Goal: Task Accomplishment & Management: Complete application form

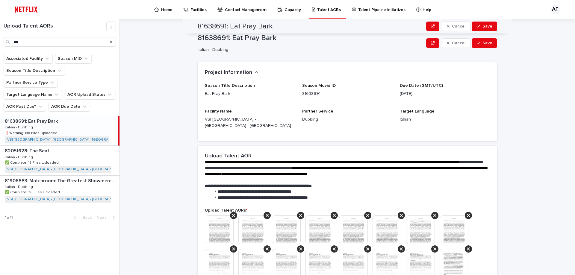
scroll to position [174, 0]
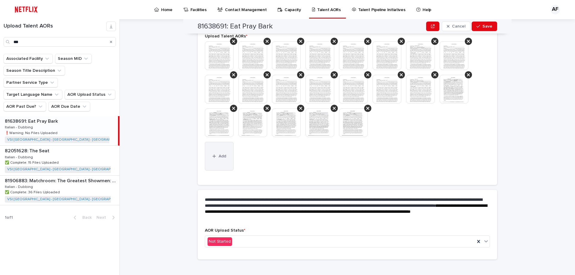
click at [219, 154] on button "Add" at bounding box center [219, 156] width 29 height 29
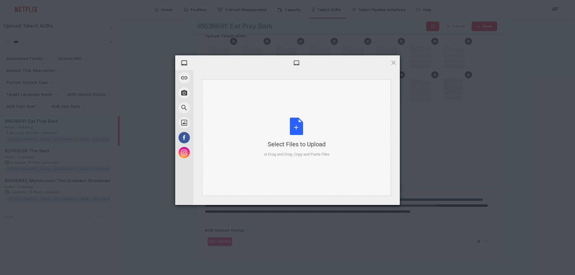
click at [286, 129] on div "Select Files to Upload or Drag and Drop, Copy and Paste Files" at bounding box center [297, 138] width 66 height 40
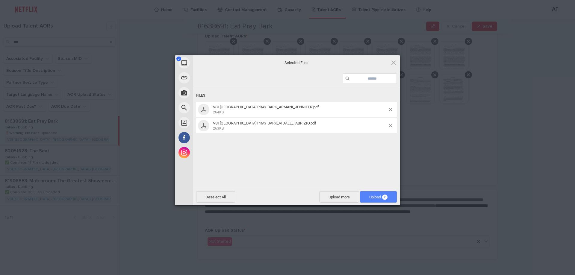
click at [374, 195] on span "Upload 2" at bounding box center [379, 197] width 18 height 4
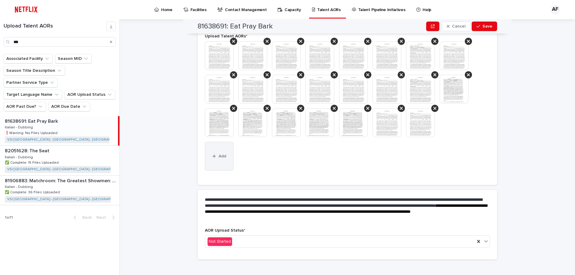
click at [223, 153] on button "Add" at bounding box center [219, 156] width 29 height 29
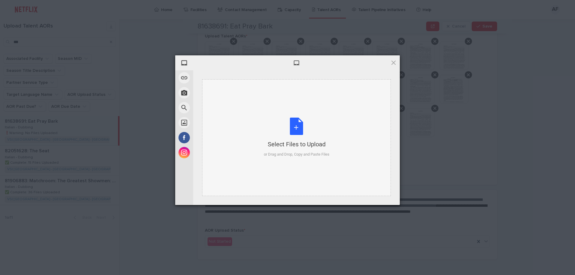
click at [268, 105] on div "Select Files to Upload or Drag and Drop, Copy and Paste Files" at bounding box center [296, 137] width 189 height 117
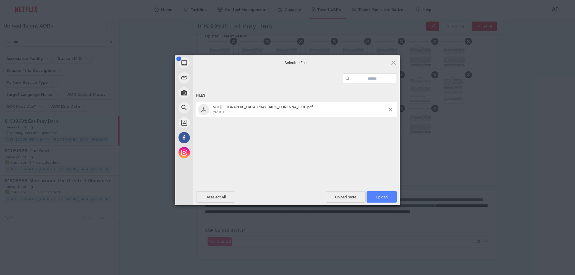
click at [376, 196] on span "Upload 1" at bounding box center [382, 197] width 12 height 4
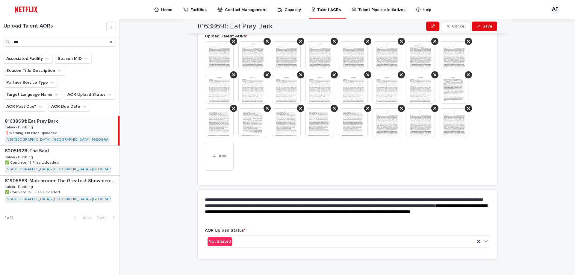
click at [411, 116] on img at bounding box center [420, 122] width 29 height 29
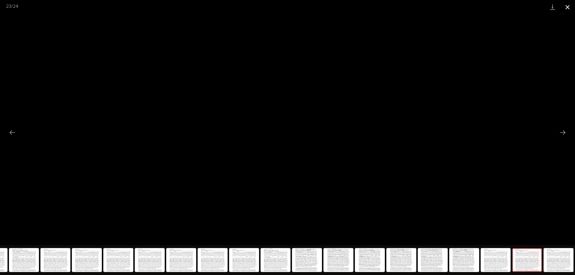
click at [567, 9] on button "Close gallery" at bounding box center [567, 7] width 15 height 14
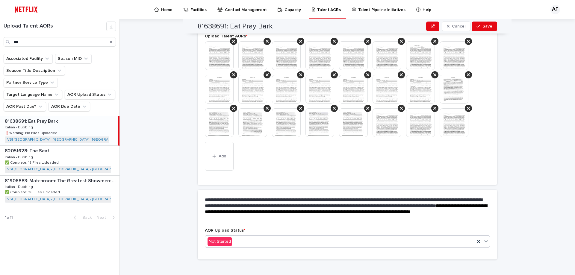
click at [239, 238] on div "Not Started" at bounding box center [340, 242] width 270 height 10
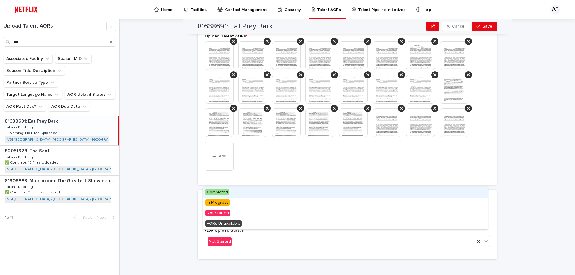
click at [236, 192] on div "Completed" at bounding box center [345, 193] width 285 height 10
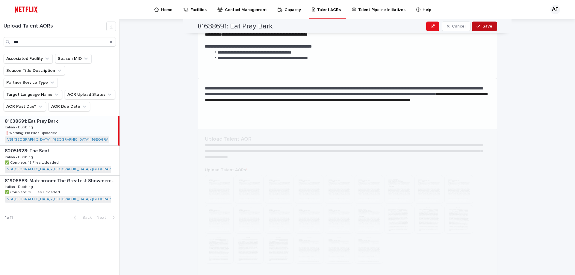
scroll to position [0, 0]
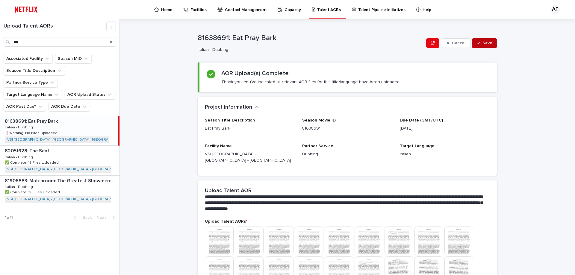
click at [483, 41] on button "Save" at bounding box center [484, 43] width 25 height 10
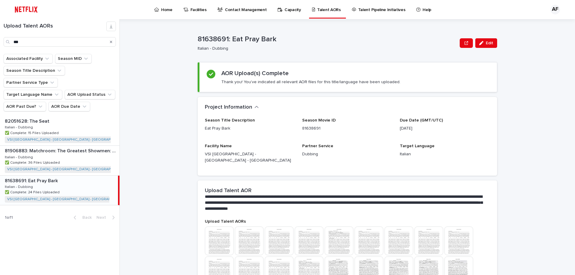
click at [110, 42] on icon "Search" at bounding box center [111, 42] width 2 height 4
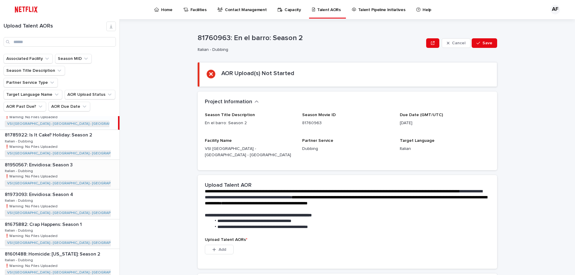
scroll to position [30, 0]
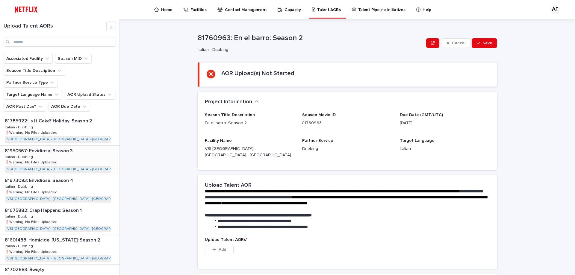
click at [69, 147] on p "81950567: Envidiosa: Season 3" at bounding box center [39, 150] width 69 height 7
click at [64, 102] on button "AOR Due Date" at bounding box center [70, 107] width 42 height 10
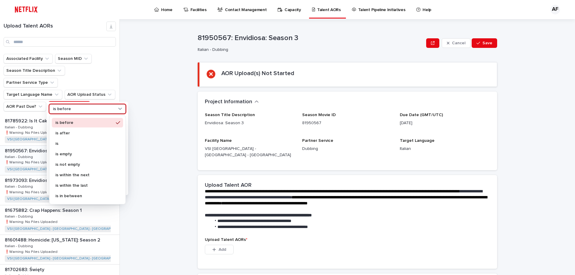
click at [70, 111] on div "is before" at bounding box center [84, 109] width 66 height 6
click at [67, 146] on div "is" at bounding box center [87, 144] width 71 height 10
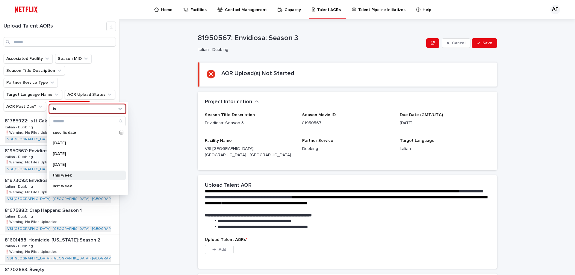
click at [72, 172] on div "this week" at bounding box center [87, 176] width 77 height 10
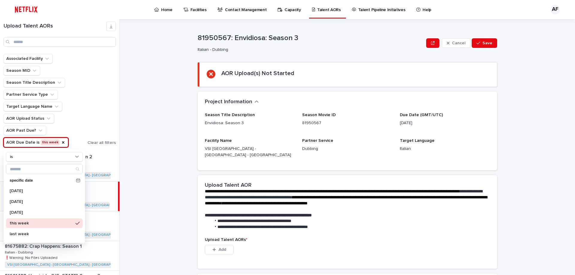
click at [162, 84] on div "**********" at bounding box center [351, 147] width 448 height 256
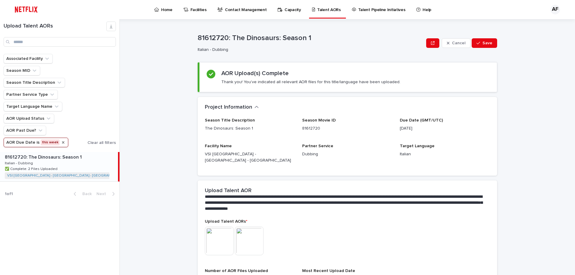
click at [61, 142] on icon "AOR Due Date" at bounding box center [63, 142] width 5 height 5
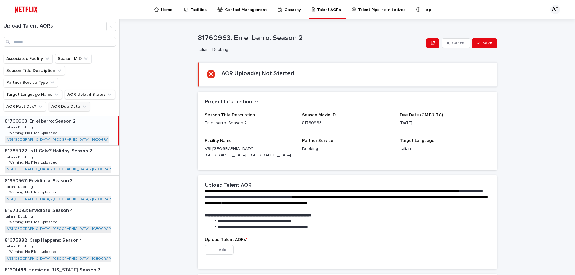
click at [64, 133] on div "81760963: En el barro: Season 2 81760963: En el barro: Season 2 Italian - Dubbi…" at bounding box center [59, 130] width 118 height 29
click at [67, 102] on button "AOR Due Date" at bounding box center [70, 107] width 42 height 10
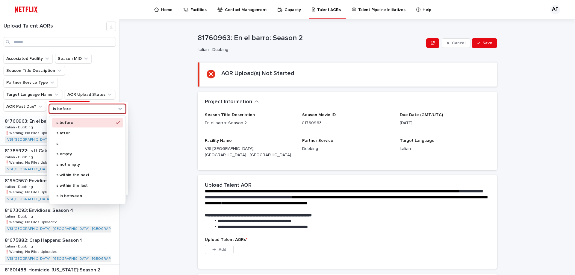
click at [85, 110] on div "is before" at bounding box center [84, 109] width 66 height 6
click at [73, 144] on p "is" at bounding box center [84, 144] width 58 height 4
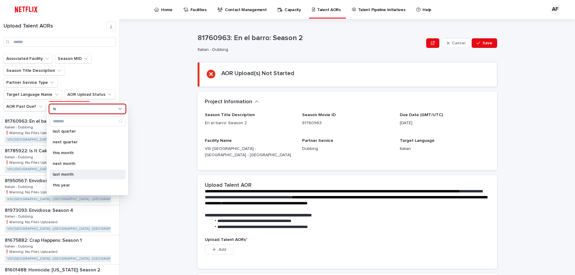
scroll to position [90, 0]
click at [76, 152] on p "this month" at bounding box center [85, 150] width 64 height 4
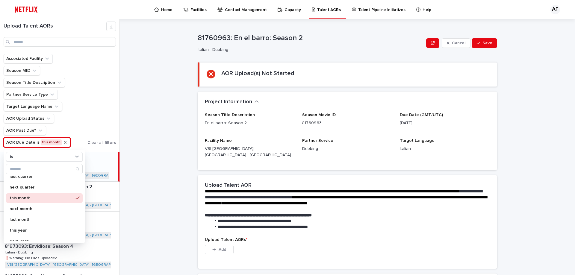
click at [153, 108] on div "**********" at bounding box center [351, 147] width 448 height 256
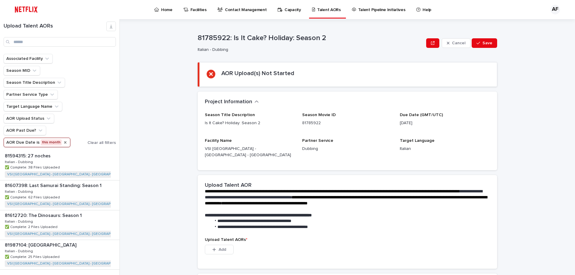
scroll to position [224, 0]
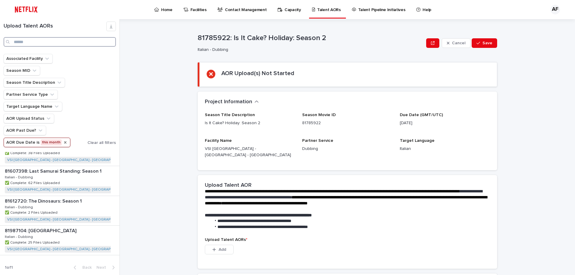
click at [68, 41] on input "Search" at bounding box center [60, 42] width 112 height 10
click at [63, 141] on icon "AOR Due Date" at bounding box center [65, 142] width 5 height 5
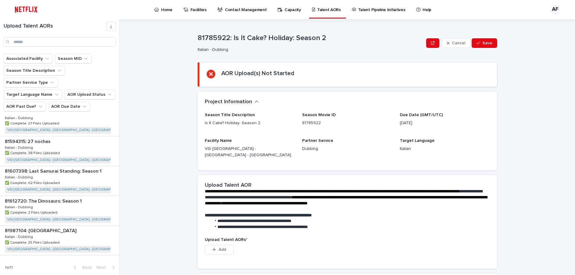
scroll to position [176, 0]
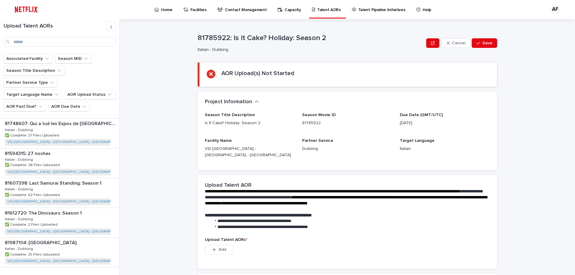
click at [43, 36] on div "Upload Talent AORs" at bounding box center [60, 34] width 120 height 25
click at [41, 40] on input "Search" at bounding box center [60, 42] width 112 height 10
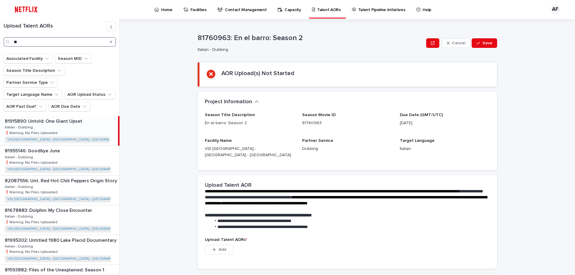
type input "*"
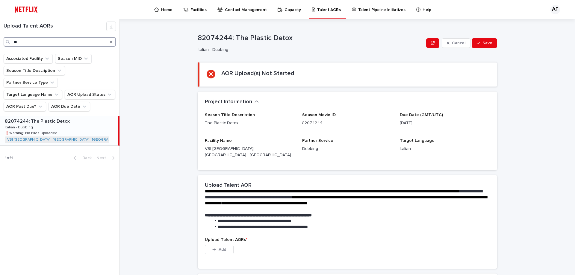
type input "*"
type input "****"
click at [61, 122] on div "81995302: Untitled 1980 Lake Placid Documentary 81995302: Untitled 1980 Lake Pl…" at bounding box center [59, 130] width 118 height 29
